Goal: Register for event/course

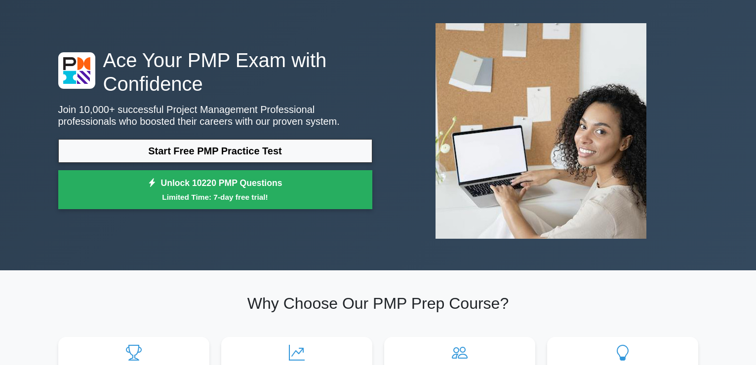
scroll to position [40, 0]
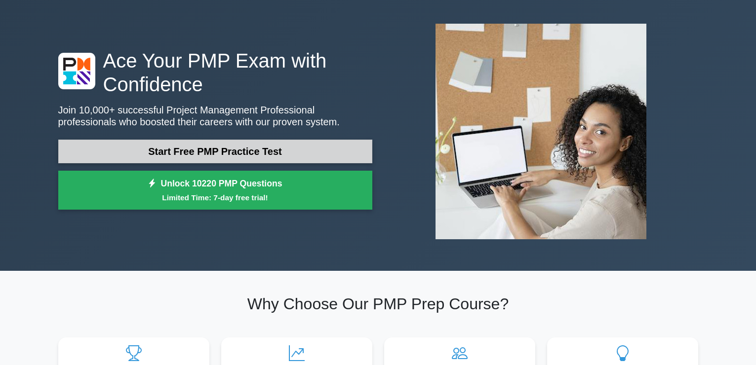
click at [173, 149] on link "Start Free PMP Practice Test" at bounding box center [215, 152] width 314 height 24
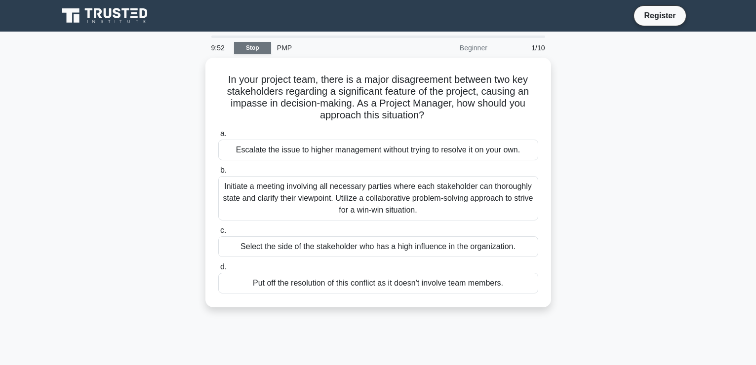
click at [244, 51] on link "Stop" at bounding box center [252, 48] width 37 height 12
